Goal: Task Accomplishment & Management: Manage account settings

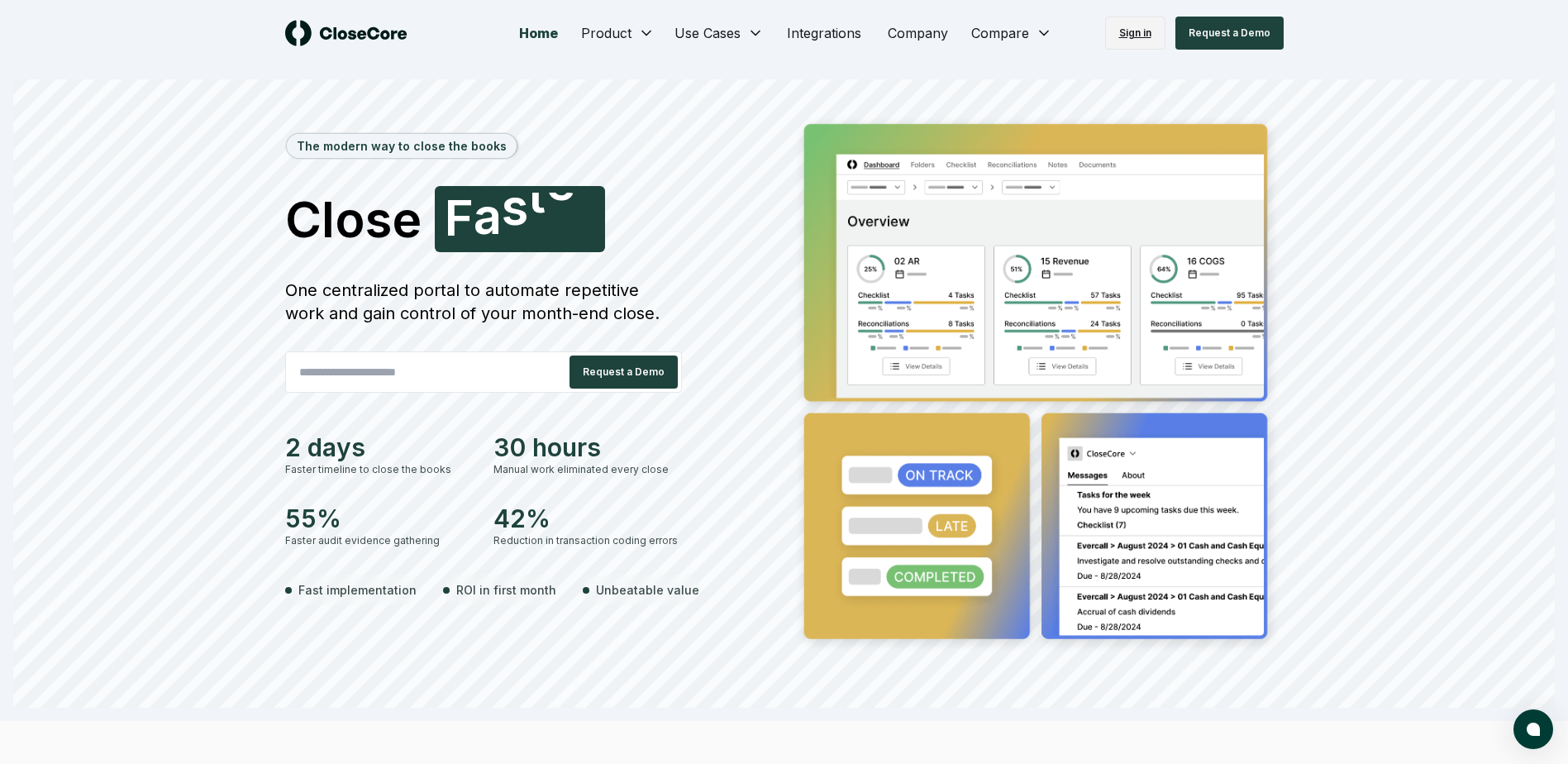
click at [1118, 25] on link "Sign in" at bounding box center [1135, 33] width 60 height 33
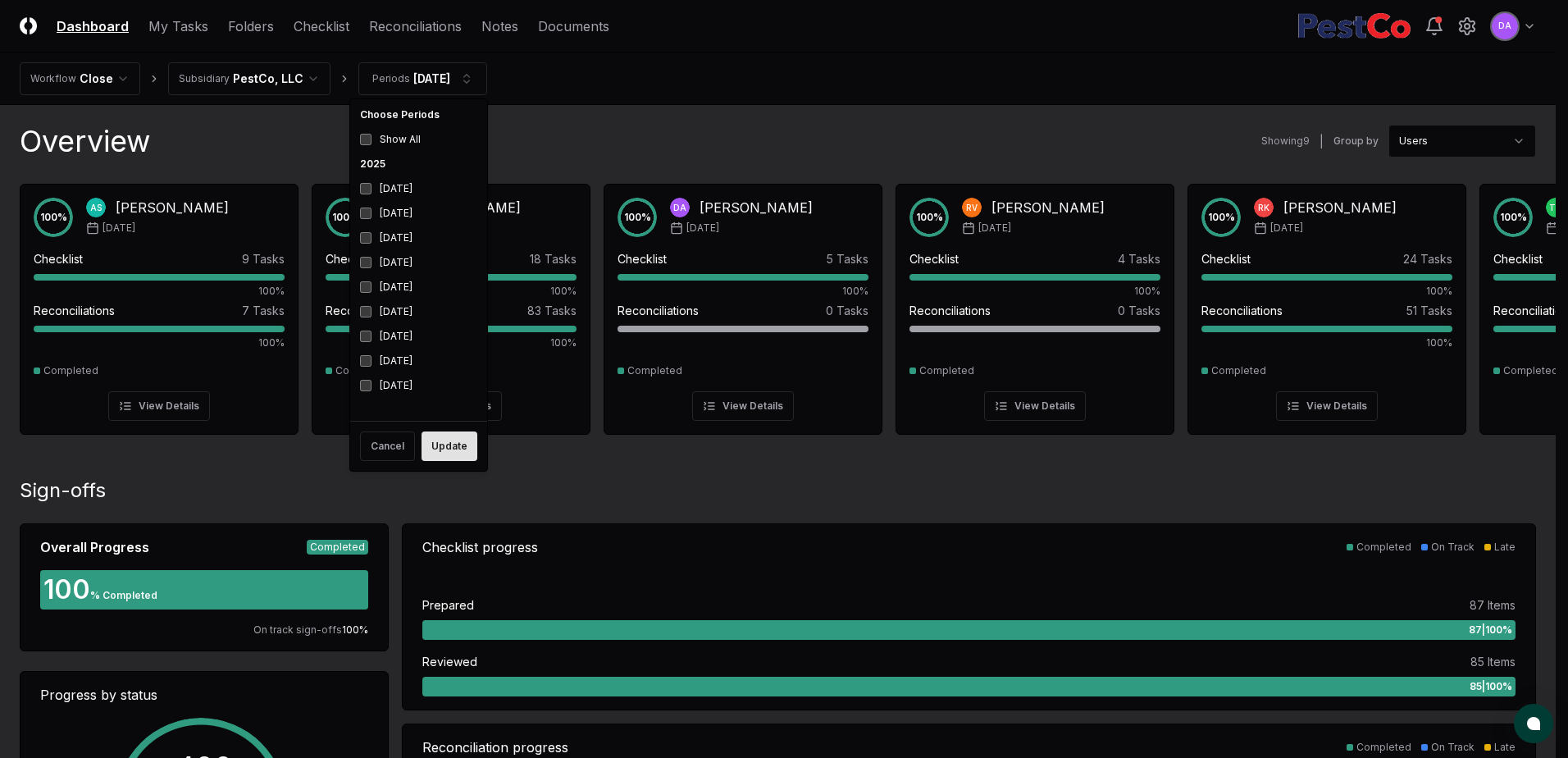
click at [451, 448] on button "Update" at bounding box center [450, 446] width 56 height 30
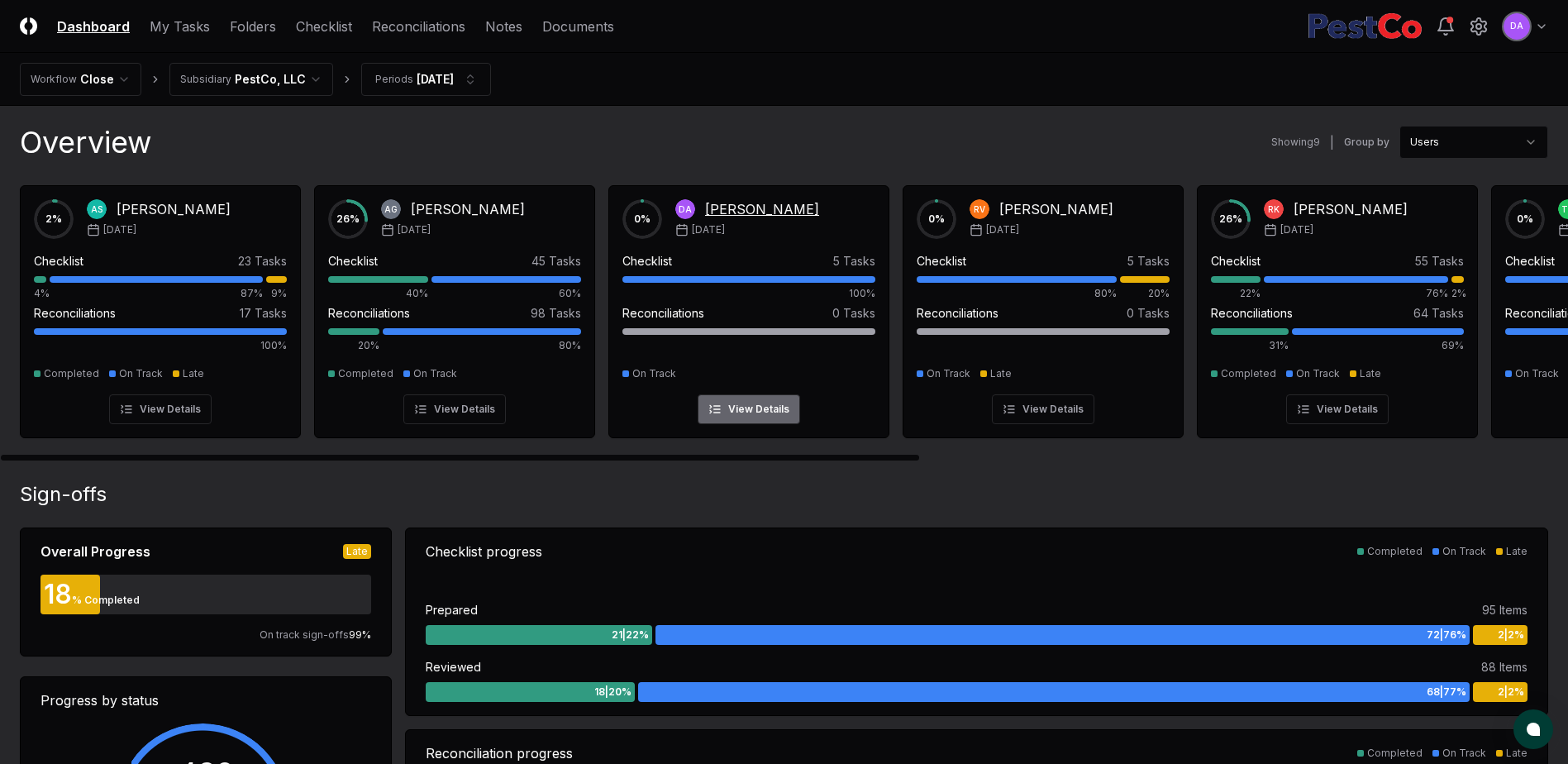
click at [745, 205] on div "Deb Abbott" at bounding box center [762, 209] width 114 height 20
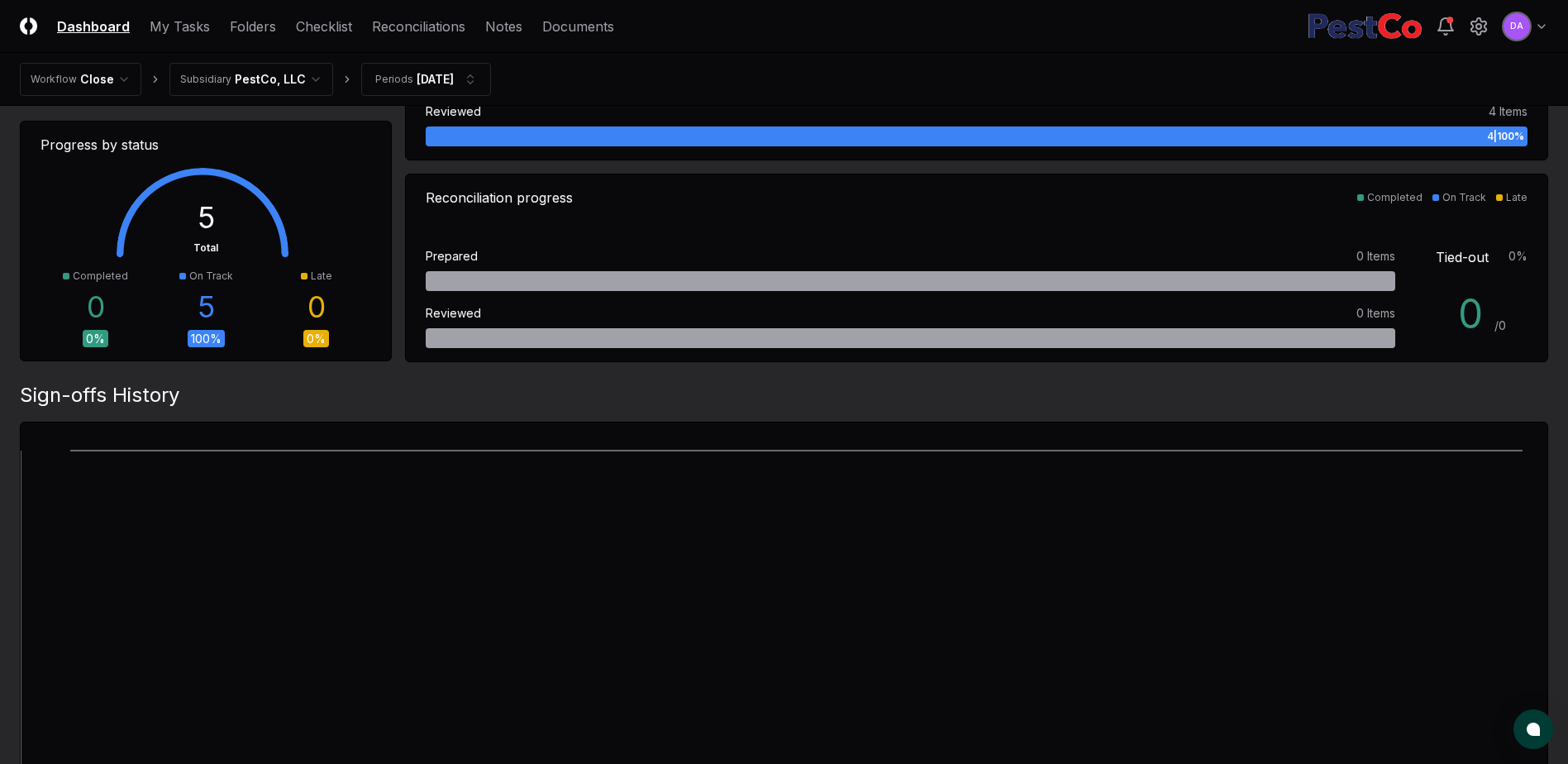
scroll to position [83, 0]
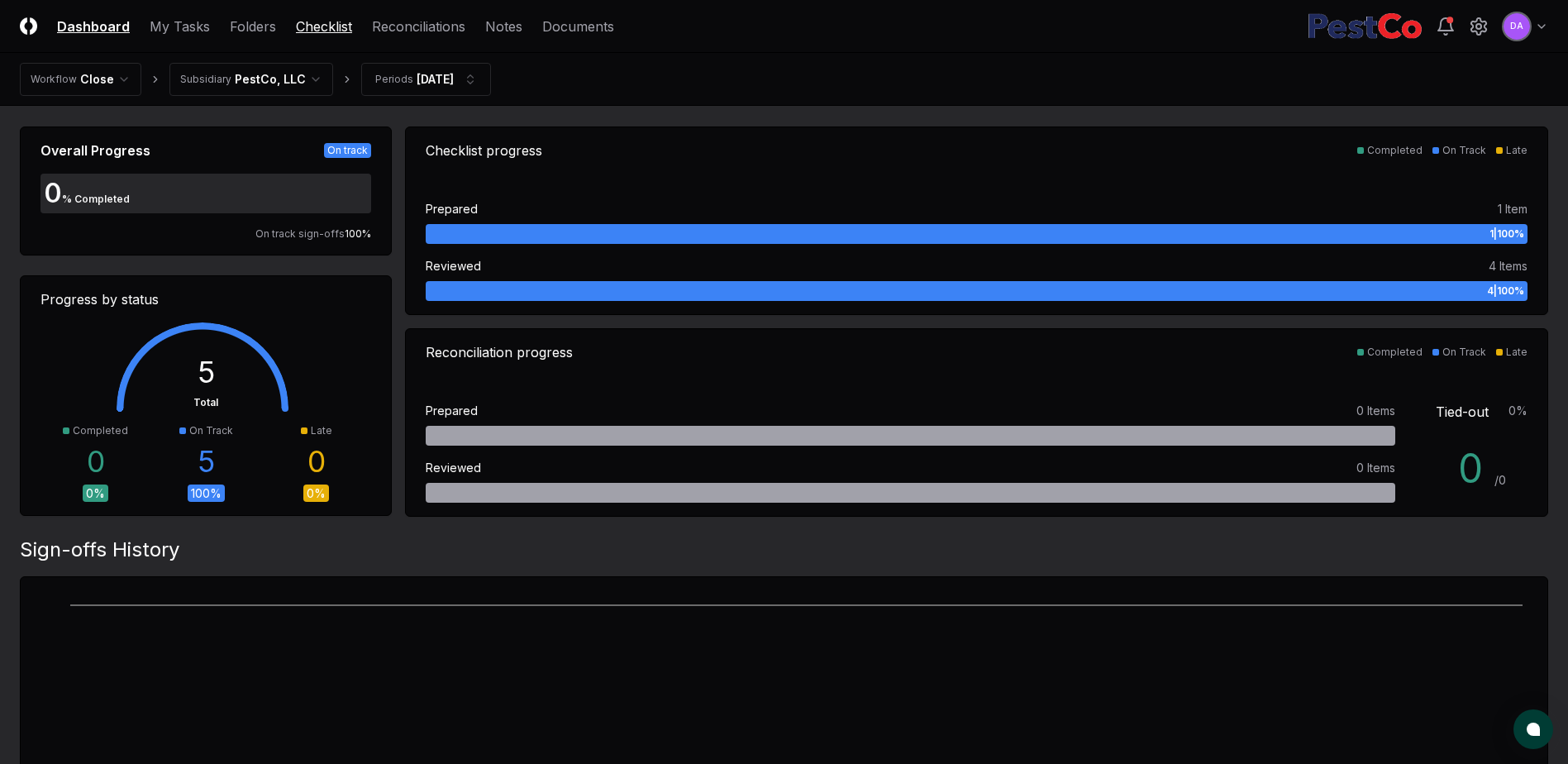
click at [313, 31] on link "Checklist" at bounding box center [324, 26] width 56 height 20
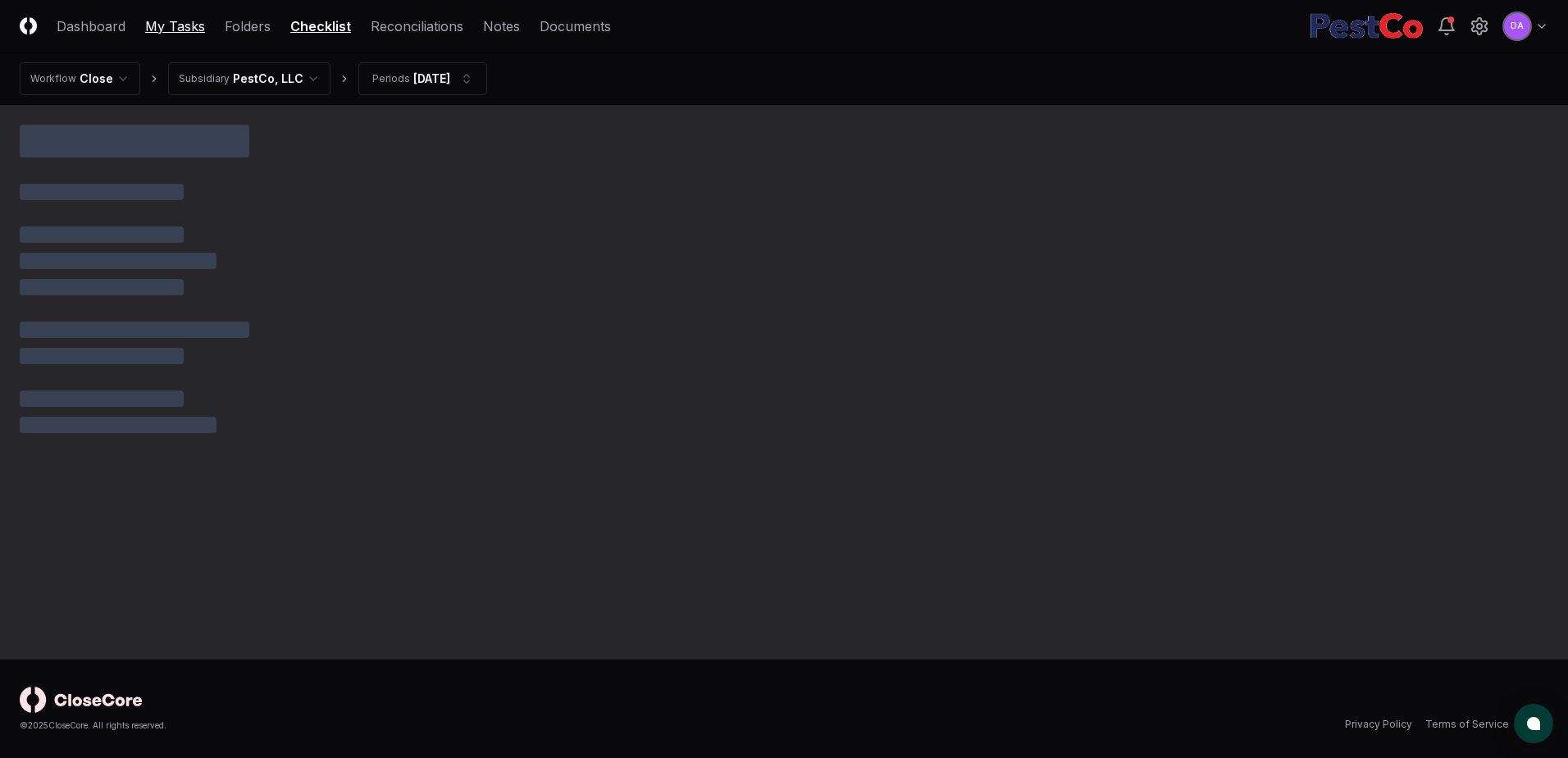
click at [179, 32] on link "My Tasks" at bounding box center [175, 26] width 59 height 20
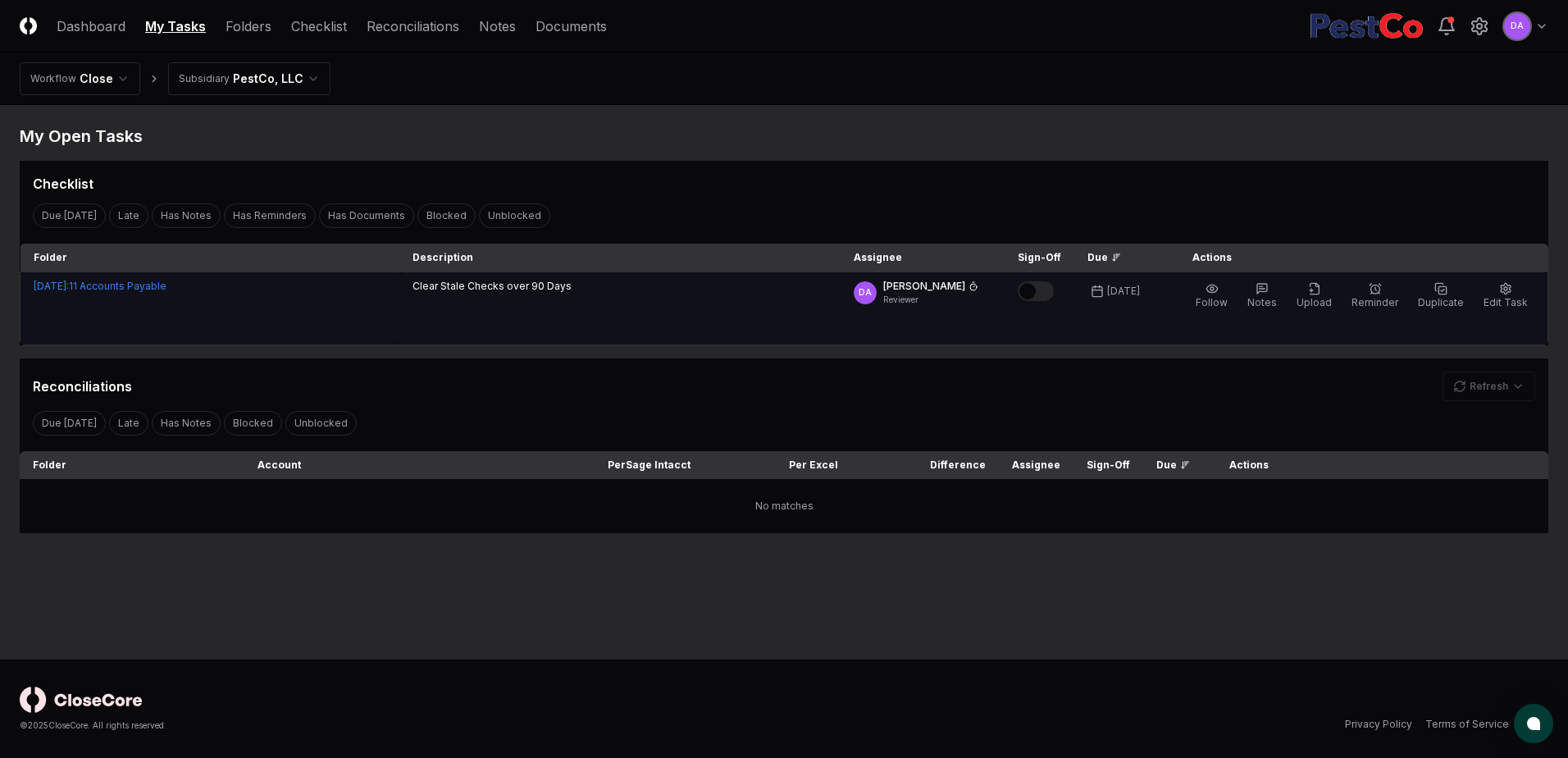
click at [1054, 289] on button "Mark complete" at bounding box center [1035, 291] width 36 height 20
